Goal: Find specific page/section: Find specific page/section

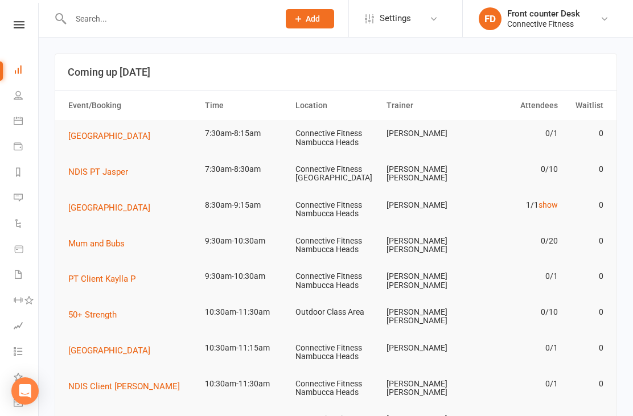
click at [14, 126] on link "Calendar" at bounding box center [27, 122] width 26 height 26
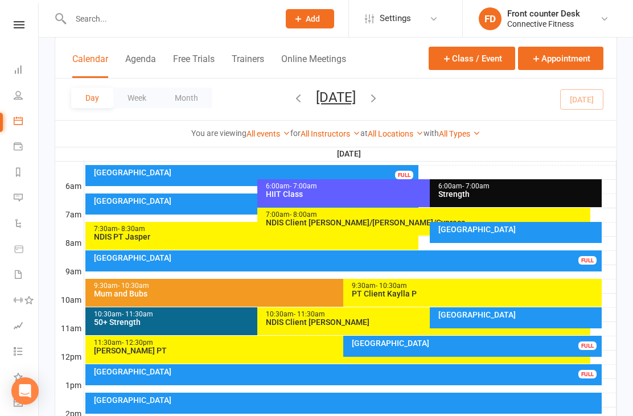
click at [490, 315] on div "[GEOGRAPHIC_DATA]" at bounding box center [519, 315] width 162 height 8
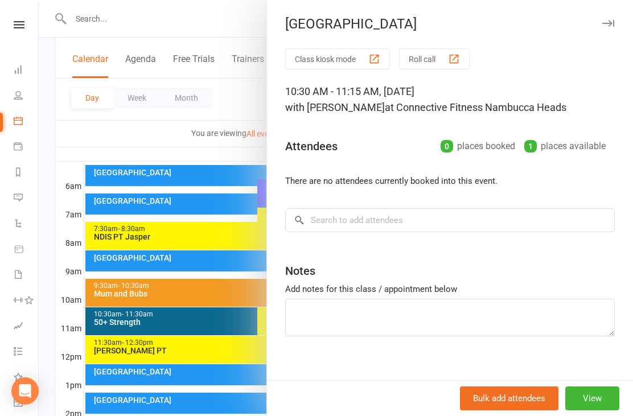
click at [612, 24] on icon "button" at bounding box center [608, 23] width 12 height 7
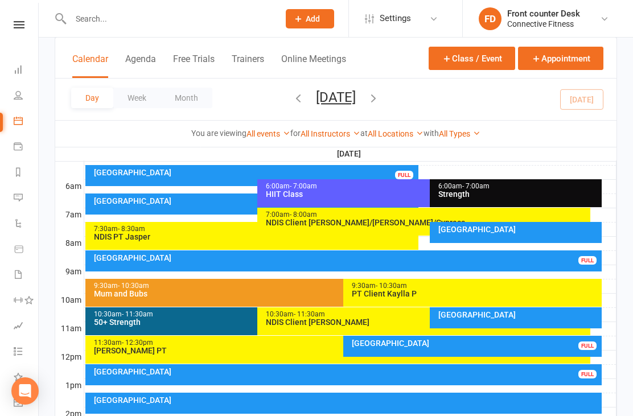
click at [545, 345] on div "[GEOGRAPHIC_DATA]" at bounding box center [475, 343] width 248 height 8
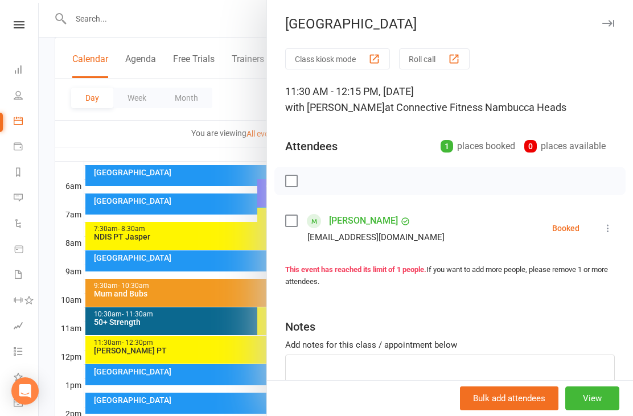
click at [612, 19] on button "button" at bounding box center [608, 23] width 14 height 14
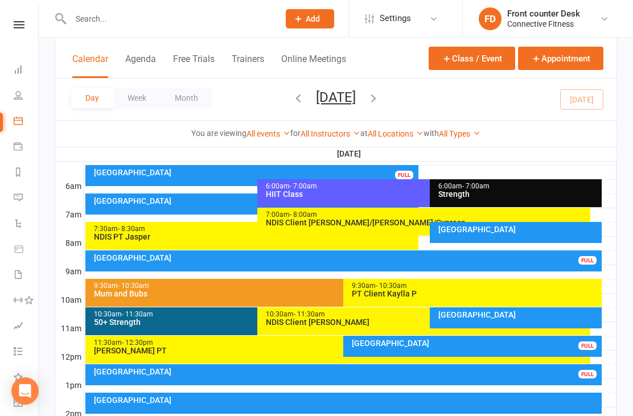
click at [534, 374] on div "[GEOGRAPHIC_DATA]" at bounding box center [346, 372] width 506 height 8
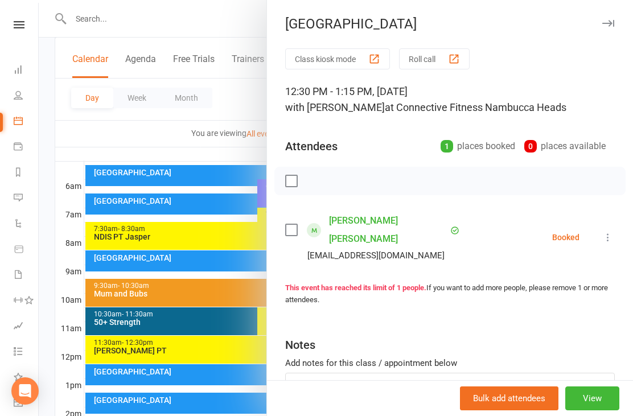
click at [611, 24] on icon "button" at bounding box center [608, 23] width 12 height 7
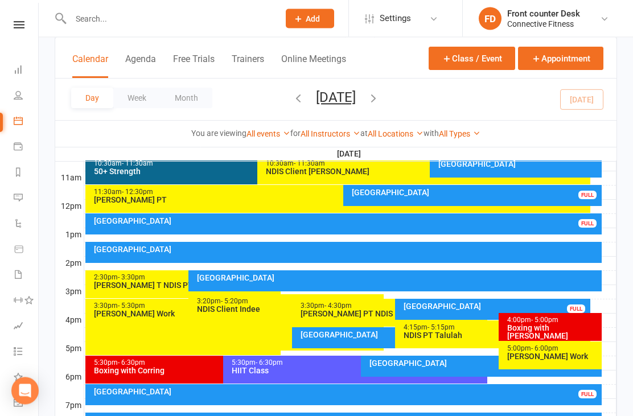
scroll to position [376, 0]
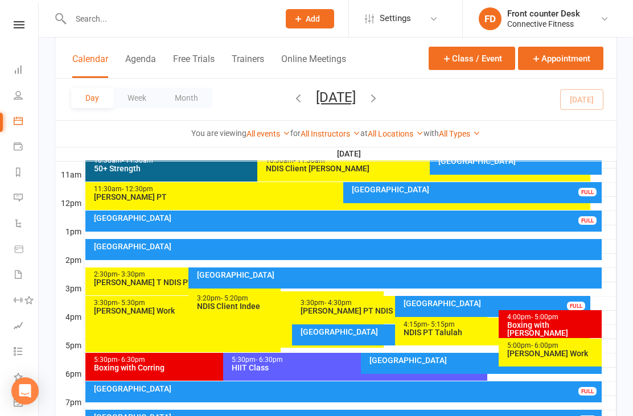
click at [567, 301] on div "[GEOGRAPHIC_DATA]" at bounding box center [495, 303] width 185 height 8
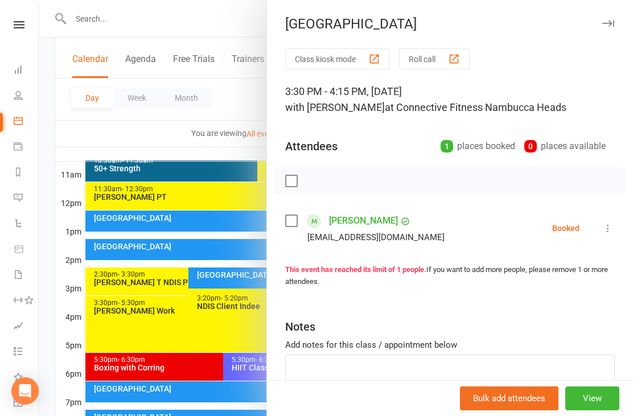
click at [613, 26] on icon "button" at bounding box center [608, 23] width 12 height 7
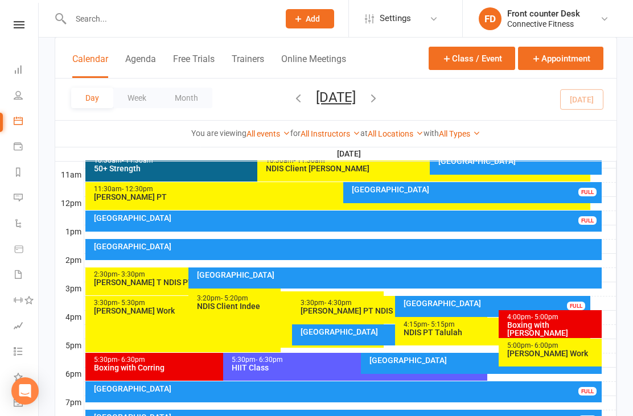
click at [529, 387] on div "[GEOGRAPHIC_DATA]" at bounding box center [346, 389] width 506 height 8
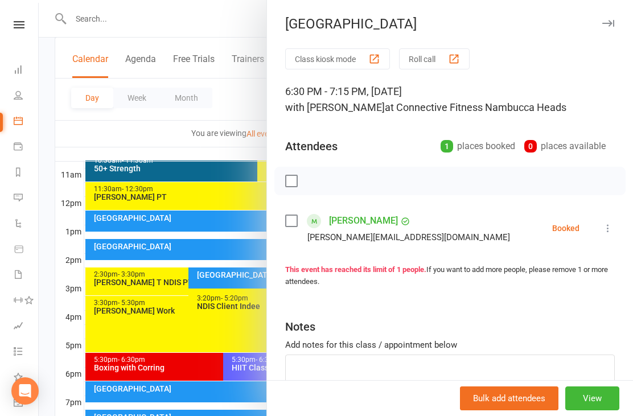
click at [605, 24] on icon "button" at bounding box center [608, 23] width 12 height 7
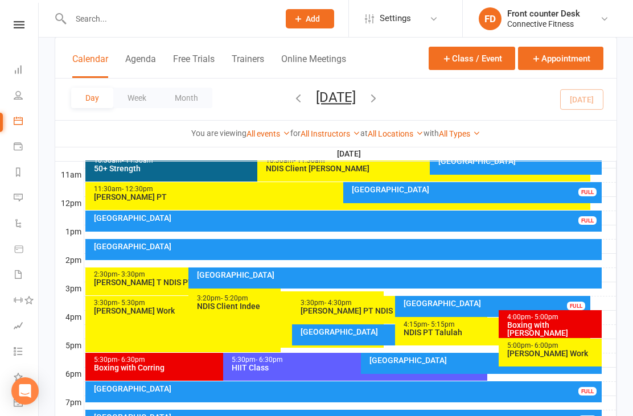
click at [524, 415] on div "[GEOGRAPHIC_DATA]" at bounding box center [346, 417] width 506 height 8
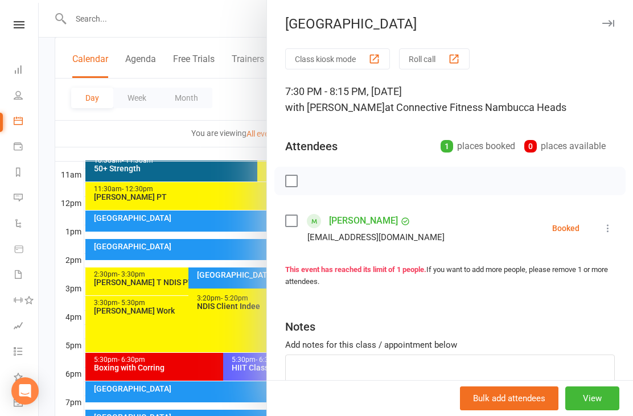
click at [613, 26] on icon "button" at bounding box center [608, 23] width 12 height 7
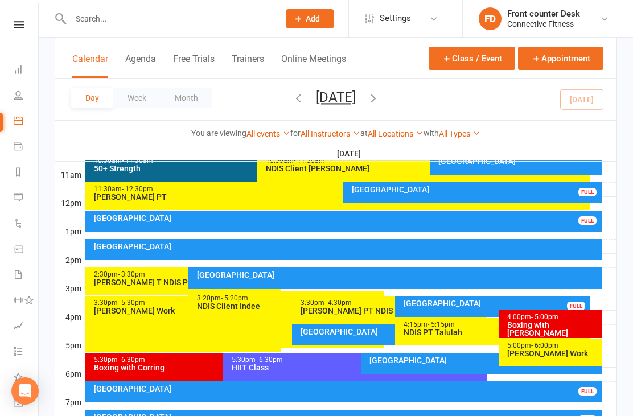
click at [139, 18] on input "text" at bounding box center [169, 19] width 204 height 16
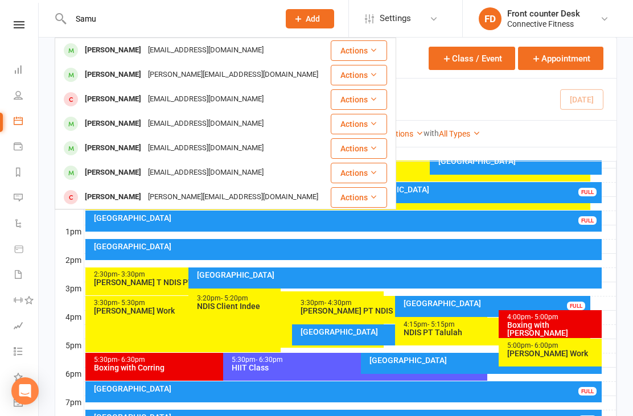
type input "Samu"
click at [233, 166] on div "[PERSON_NAME] [EMAIL_ADDRESS][DOMAIN_NAME]" at bounding box center [192, 172] width 273 height 23
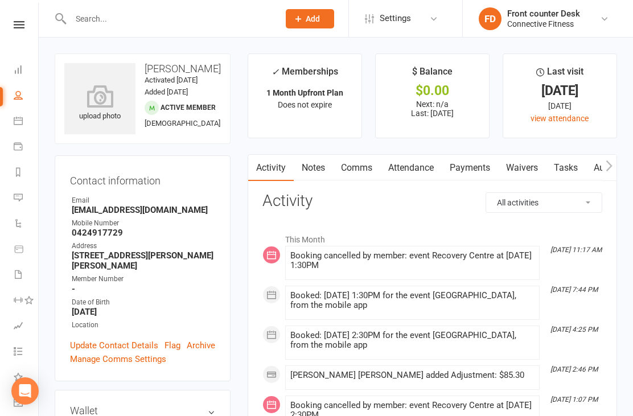
click at [8, 65] on li "Dashboard" at bounding box center [19, 71] width 38 height 26
click at [10, 67] on li "Dashboard" at bounding box center [19, 71] width 38 height 26
click at [20, 74] on link "Dashboard" at bounding box center [27, 71] width 26 height 26
